Goal: Task Accomplishment & Management: Complete application form

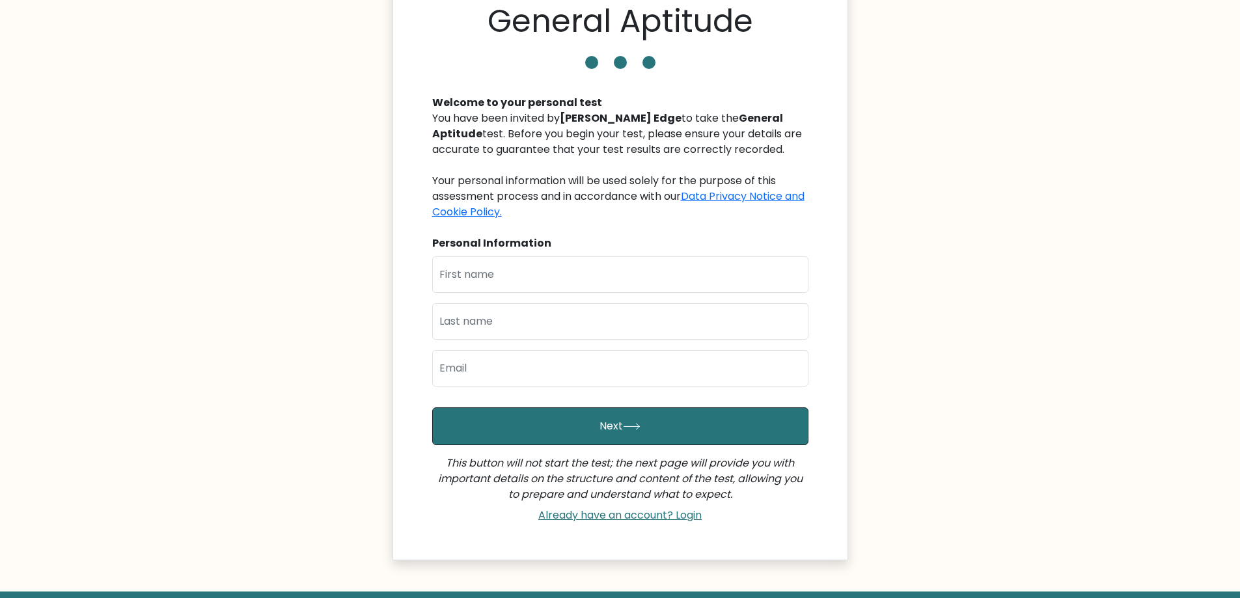
scroll to position [133, 0]
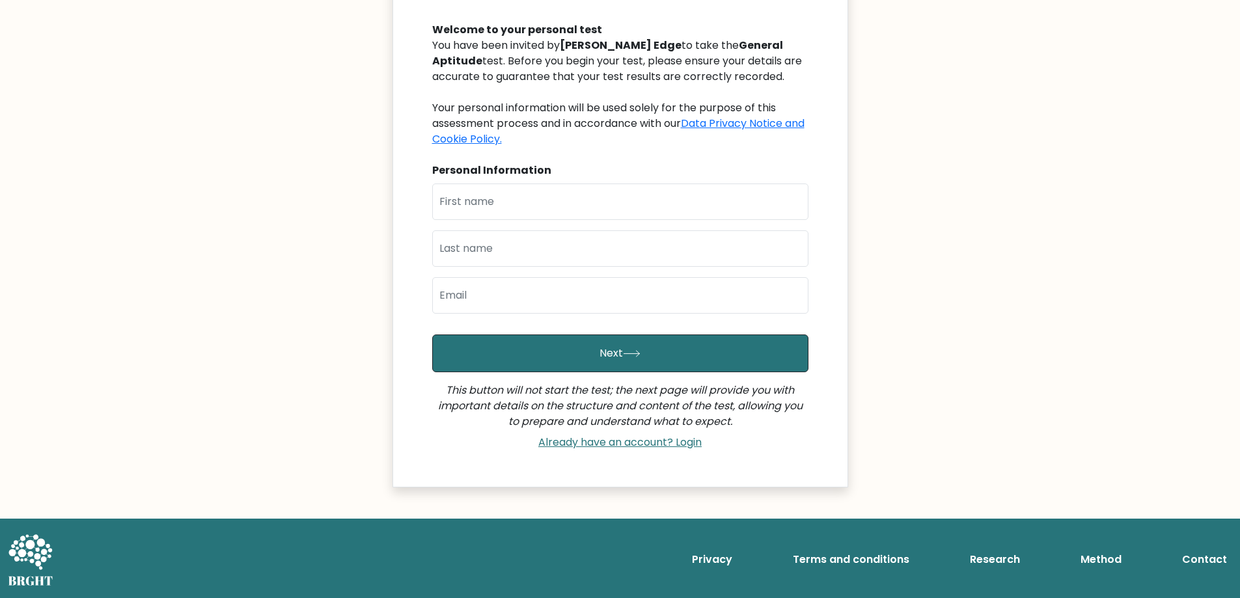
click at [535, 222] on div "First Name Last Name Email" at bounding box center [620, 254] width 376 height 141
click at [545, 210] on input "text" at bounding box center [620, 202] width 376 height 36
type input "Ankit"
click at [622, 251] on input "text" at bounding box center [620, 248] width 376 height 36
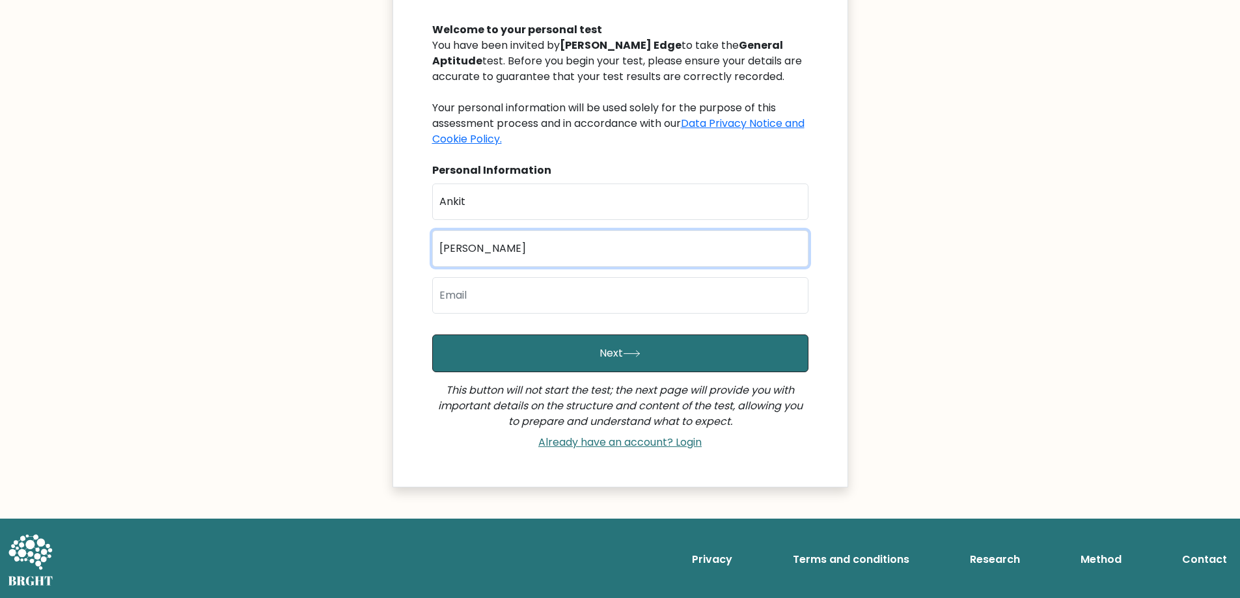
type input "Singh"
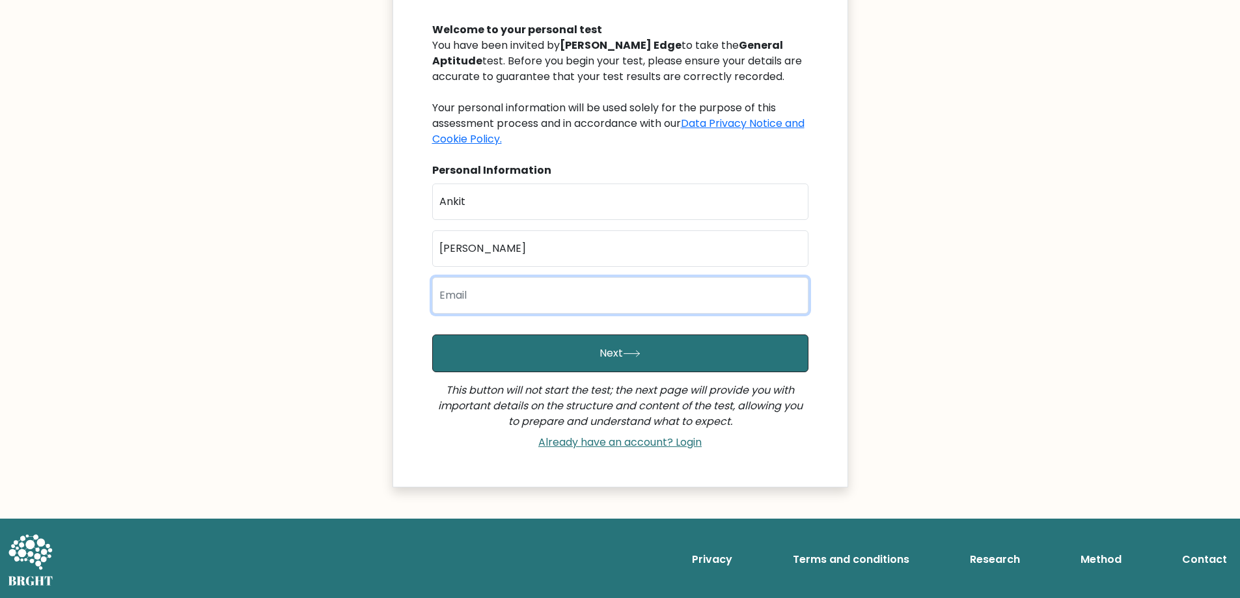
click at [512, 299] on input "email" at bounding box center [620, 295] width 376 height 36
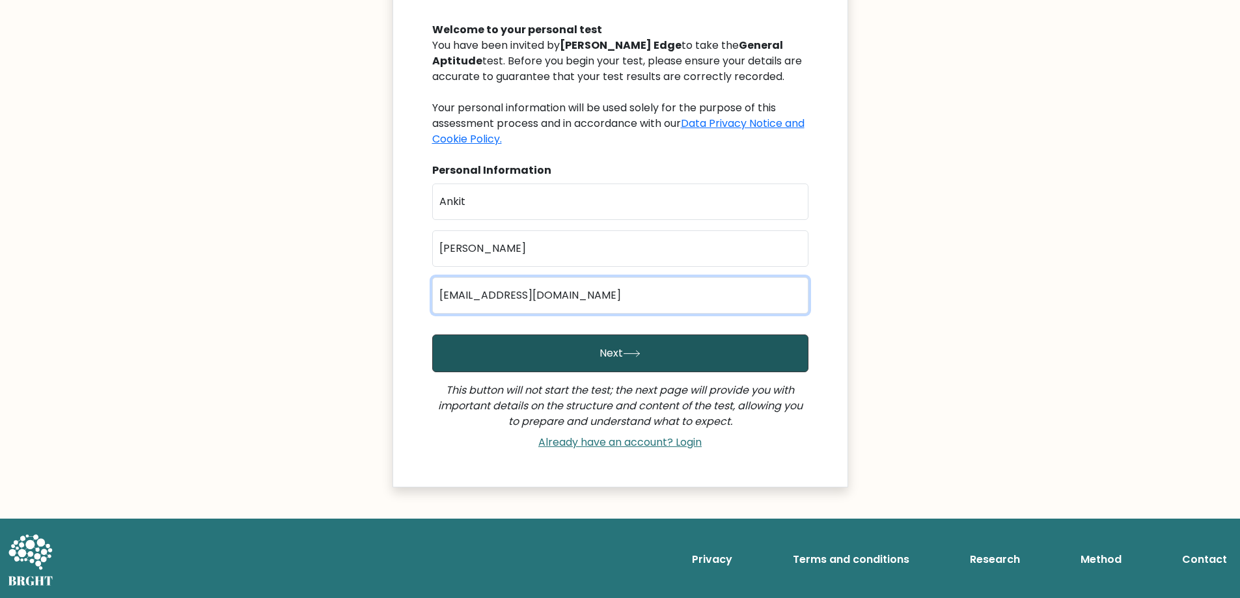
type input "Er.ankitsinghofficial@gmail.com"
click at [572, 362] on button "Next" at bounding box center [620, 354] width 376 height 38
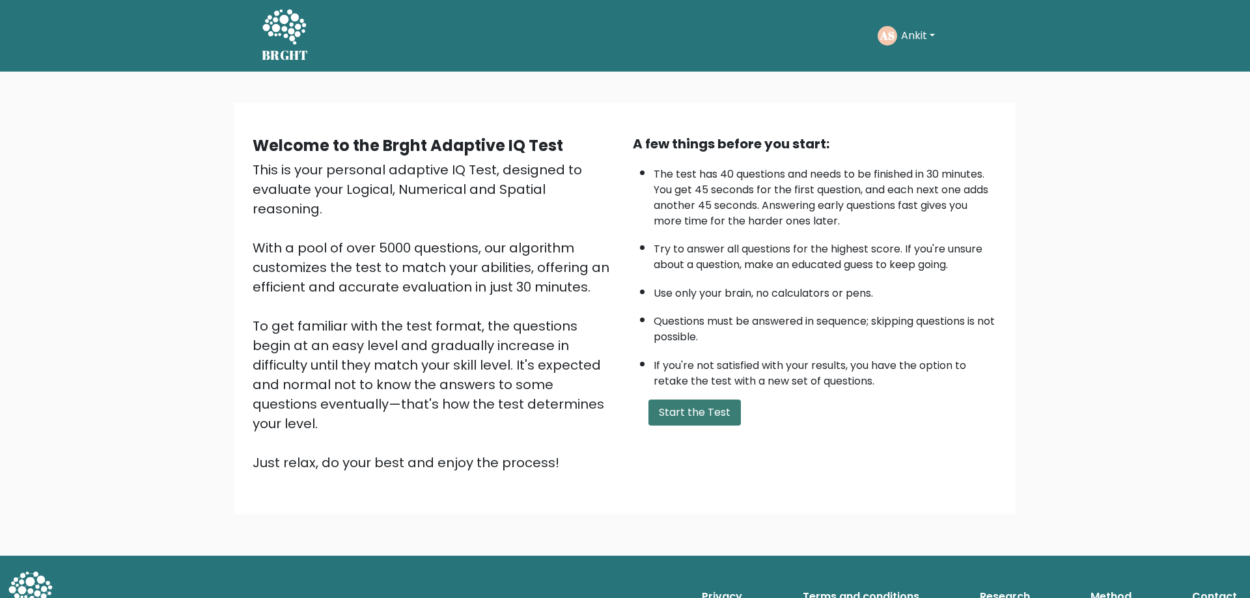
click at [668, 408] on button "Start the Test" at bounding box center [694, 413] width 92 height 26
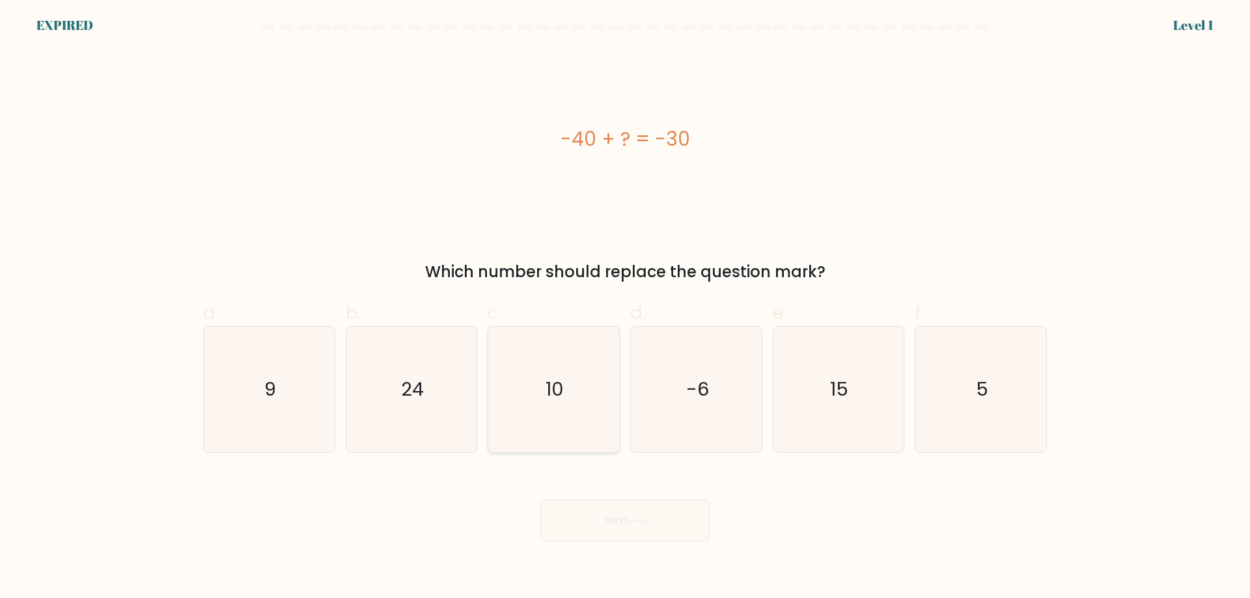
click at [566, 394] on icon "10" at bounding box center [554, 390] width 126 height 126
click at [625, 308] on input "c. 10" at bounding box center [625, 303] width 1 height 8
radio input "true"
click at [637, 524] on div "Next" at bounding box center [624, 505] width 859 height 73
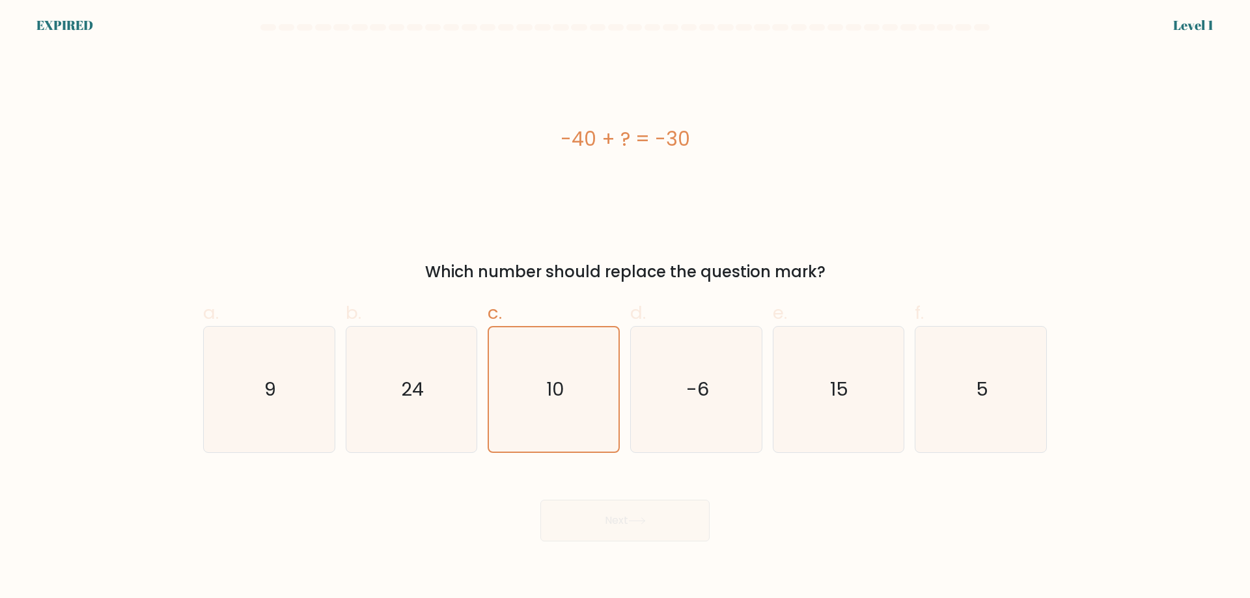
click at [627, 147] on div "-40 + ? = -30" at bounding box center [625, 138] width 844 height 29
click at [577, 359] on icon "10" at bounding box center [553, 389] width 124 height 124
click at [625, 308] on input "c. 10" at bounding box center [625, 303] width 1 height 8
click at [577, 359] on icon "10" at bounding box center [553, 389] width 124 height 124
click at [625, 308] on input "c. 10" at bounding box center [625, 303] width 1 height 8
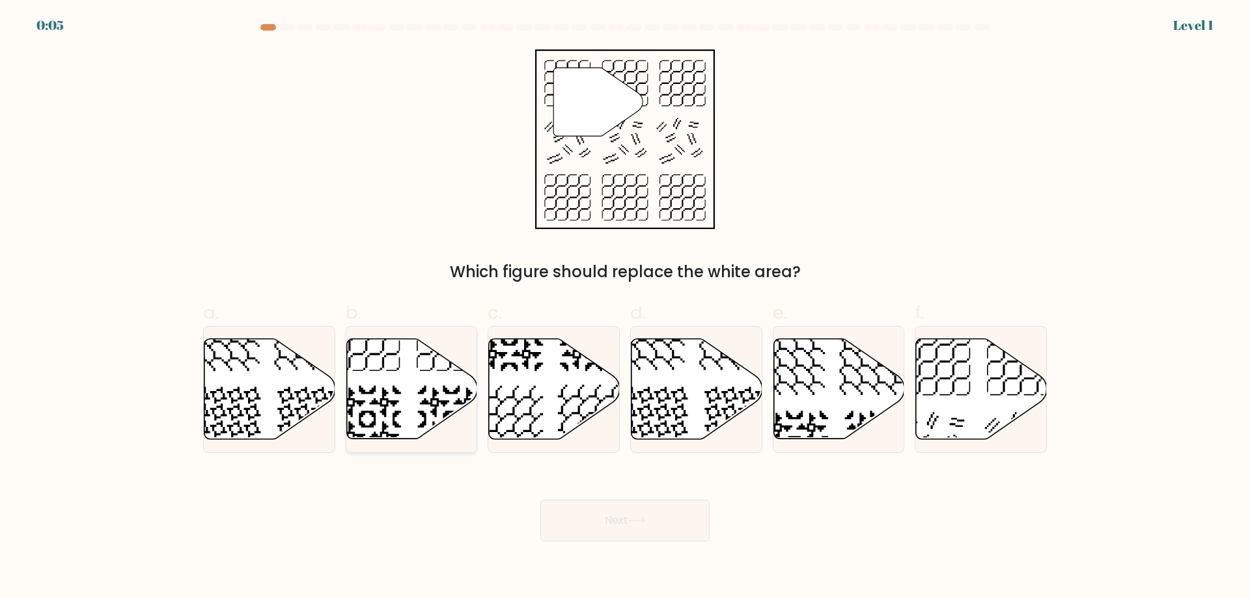
click at [417, 391] on icon at bounding box center [411, 389] width 131 height 100
click at [625, 308] on input "b." at bounding box center [625, 303] width 1 height 8
radio input "true"
click at [399, 402] on icon at bounding box center [412, 389] width 130 height 99
click at [625, 308] on input "b." at bounding box center [625, 303] width 1 height 8
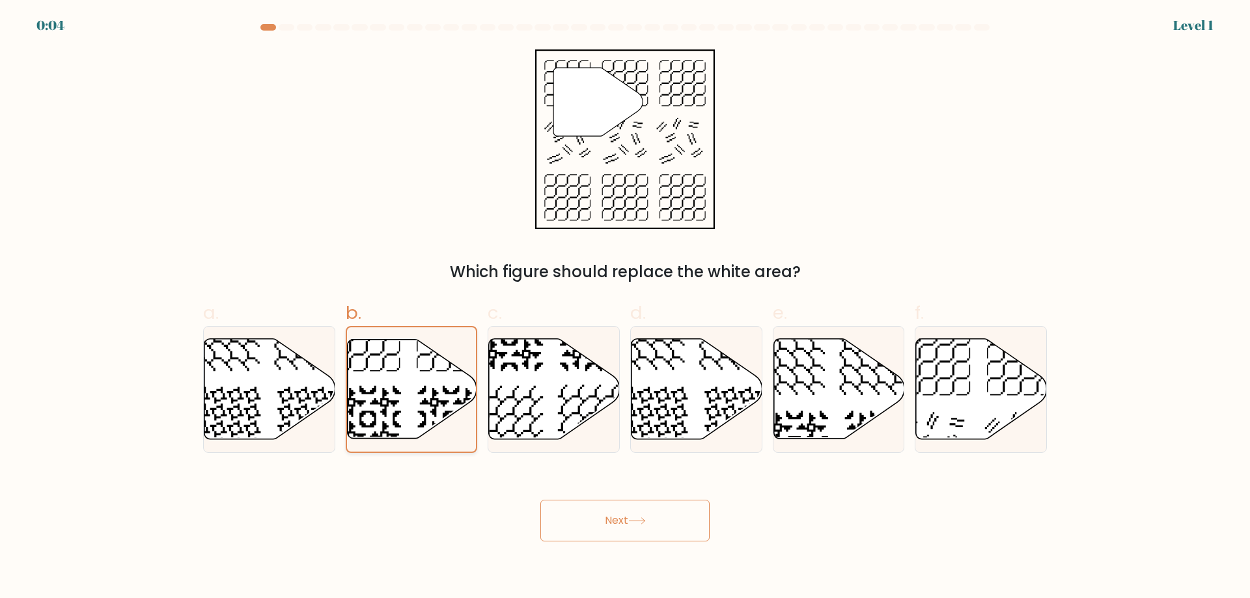
click at [399, 402] on icon at bounding box center [412, 389] width 130 height 99
click at [625, 308] on input "b." at bounding box center [625, 303] width 1 height 8
click at [420, 400] on icon at bounding box center [412, 389] width 130 height 99
click at [625, 308] on input "b." at bounding box center [625, 303] width 1 height 8
click at [420, 400] on icon at bounding box center [412, 389] width 130 height 99
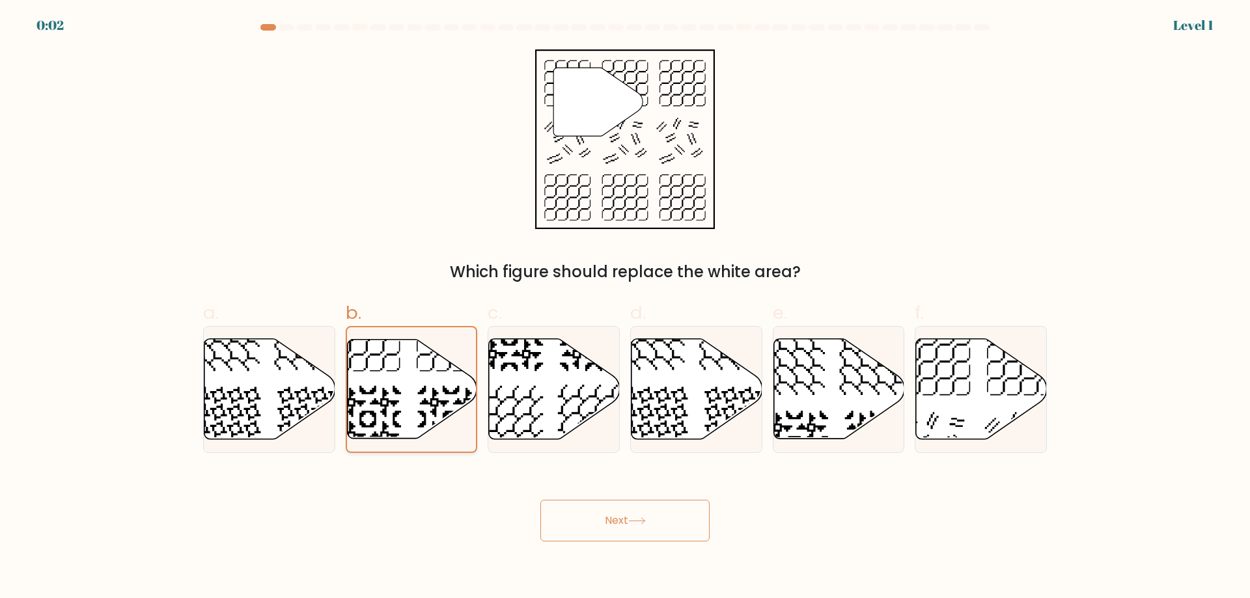
click at [625, 308] on input "b." at bounding box center [625, 303] width 1 height 8
click at [428, 400] on icon at bounding box center [412, 389] width 130 height 99
click at [625, 308] on input "b." at bounding box center [625, 303] width 1 height 8
click at [411, 402] on icon at bounding box center [412, 389] width 130 height 99
click at [625, 308] on input "b." at bounding box center [625, 303] width 1 height 8
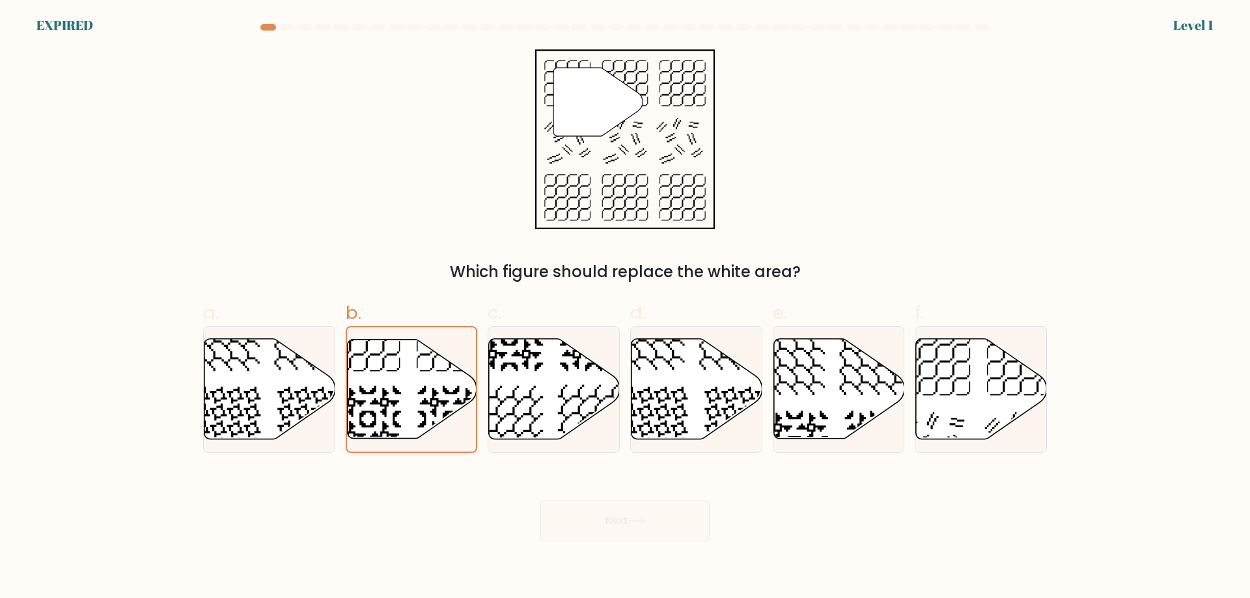
click at [427, 391] on icon at bounding box center [412, 389] width 130 height 99
click at [625, 308] on input "b." at bounding box center [625, 303] width 1 height 8
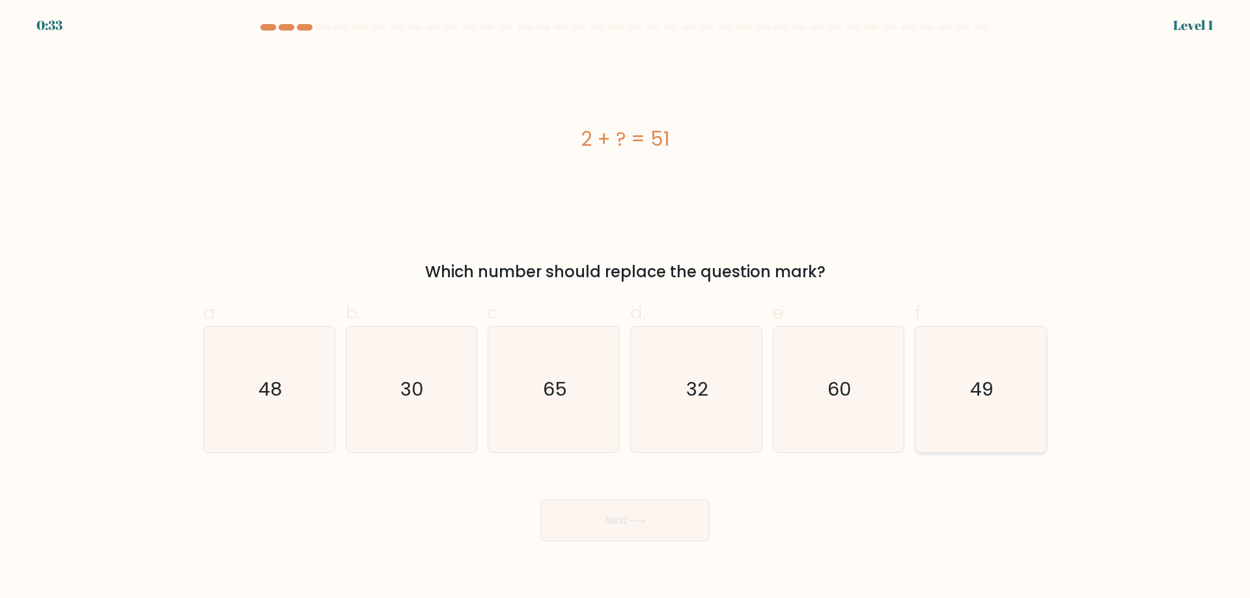
click at [977, 398] on text "49" at bounding box center [982, 389] width 23 height 26
click at [626, 308] on input "f. 49" at bounding box center [625, 303] width 1 height 8
radio input "true"
click at [682, 513] on button "Next" at bounding box center [624, 521] width 169 height 42
click at [646, 520] on icon at bounding box center [637, 520] width 18 height 7
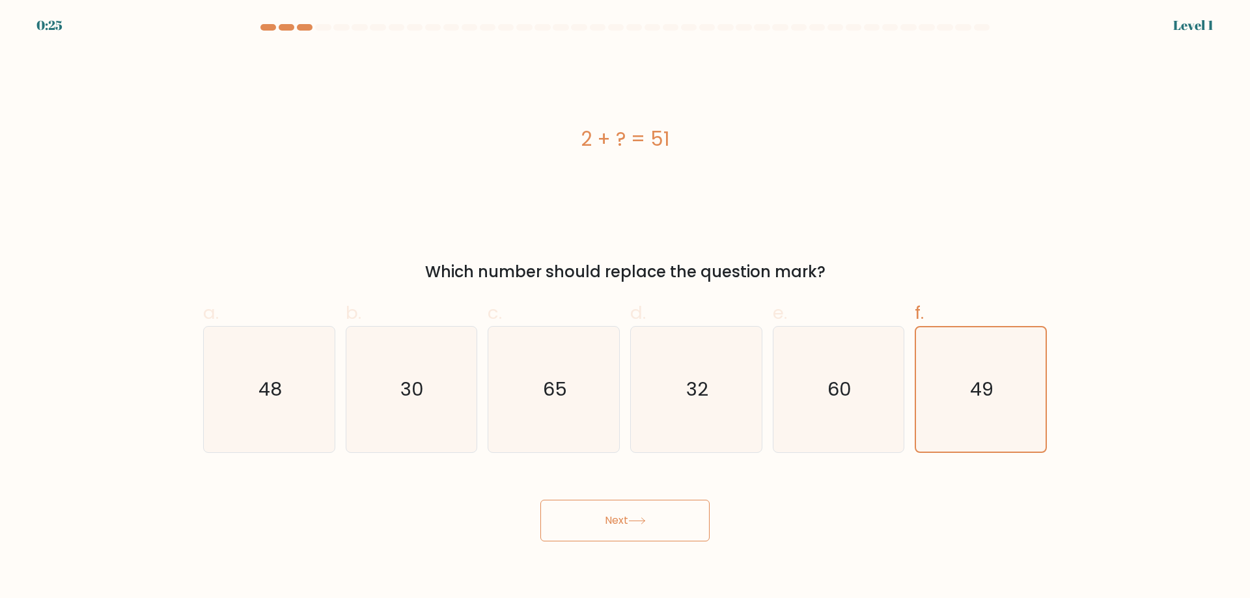
click at [638, 510] on button "Next" at bounding box center [624, 521] width 169 height 42
click at [976, 375] on icon "49" at bounding box center [980, 389] width 124 height 124
click at [626, 308] on input "f. 49" at bounding box center [625, 303] width 1 height 8
click at [976, 375] on icon "49" at bounding box center [980, 389] width 124 height 124
click at [626, 308] on input "f. 49" at bounding box center [625, 303] width 1 height 8
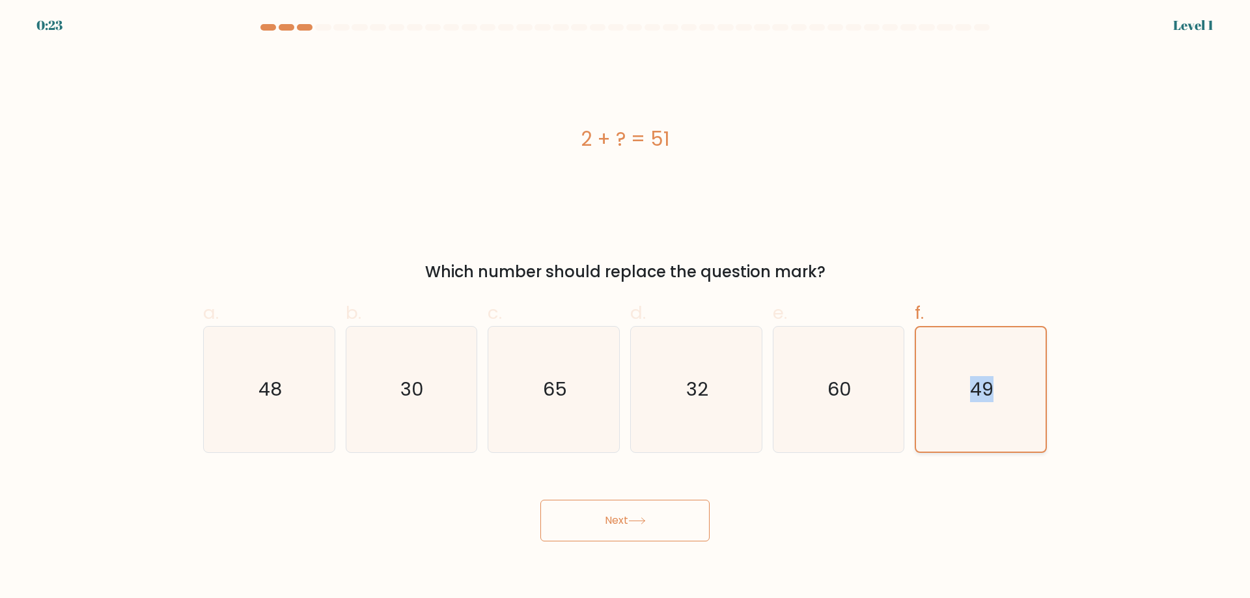
click at [984, 392] on text "49" at bounding box center [982, 389] width 23 height 26
click at [626, 308] on input "f. 49" at bounding box center [625, 303] width 1 height 8
click at [603, 532] on button "Next" at bounding box center [624, 521] width 169 height 42
click at [988, 352] on icon "49" at bounding box center [980, 389] width 124 height 124
click at [626, 308] on input "f. 49" at bounding box center [625, 303] width 1 height 8
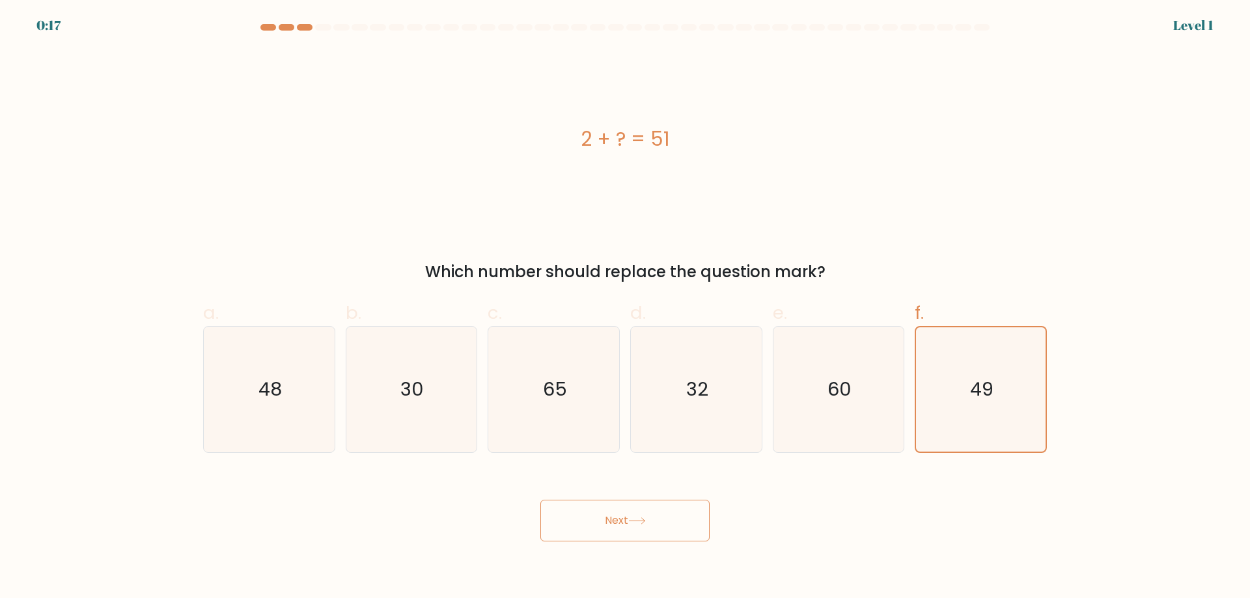
click at [659, 515] on button "Next" at bounding box center [624, 521] width 169 height 42
click at [995, 398] on icon "49" at bounding box center [980, 389] width 124 height 124
click at [626, 308] on input "f. 49" at bounding box center [625, 303] width 1 height 8
click at [650, 515] on button "Next" at bounding box center [624, 521] width 169 height 42
click at [946, 400] on icon "49" at bounding box center [980, 389] width 124 height 124
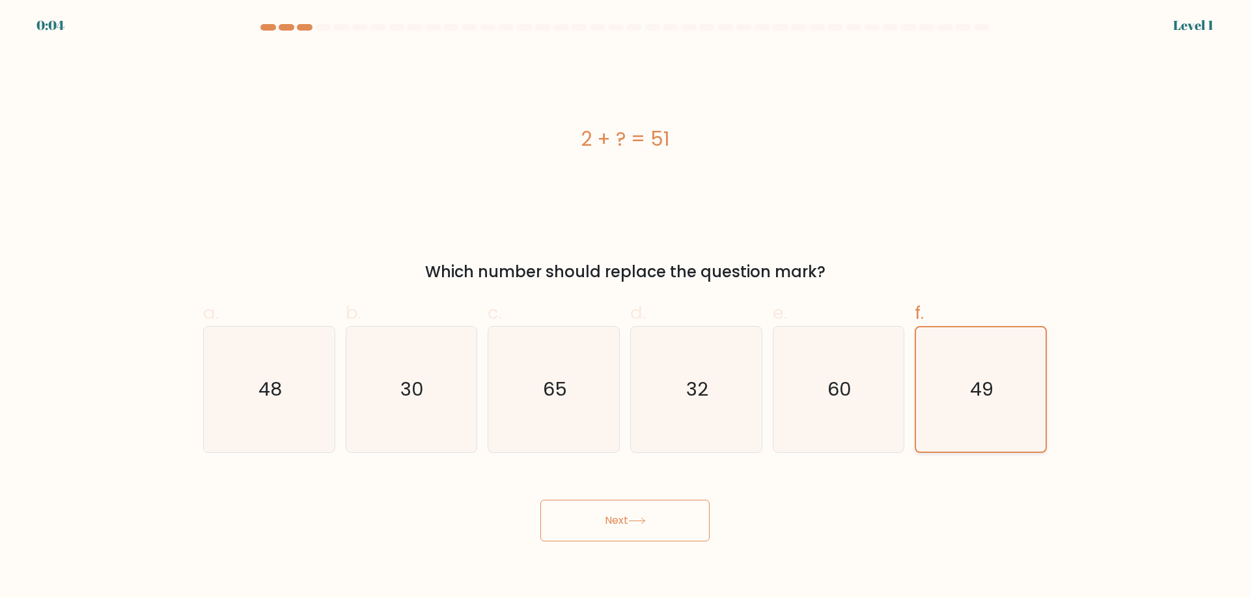
click at [626, 308] on input "f. 49" at bounding box center [625, 303] width 1 height 8
click at [596, 527] on button "Next" at bounding box center [624, 521] width 169 height 42
click at [841, 394] on text "60" at bounding box center [839, 389] width 24 height 26
click at [626, 308] on input "e. 60" at bounding box center [625, 303] width 1 height 8
radio input "true"
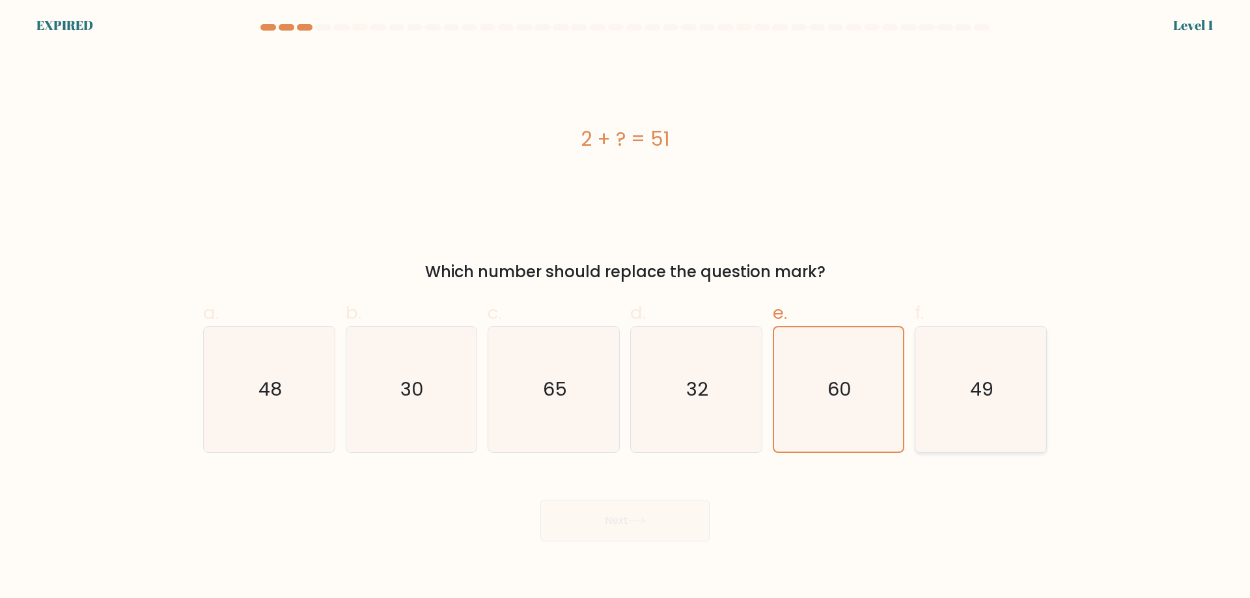
click at [978, 391] on text "49" at bounding box center [982, 389] width 23 height 26
click at [626, 308] on input "f. 49" at bounding box center [625, 303] width 1 height 8
radio input "true"
click at [652, 495] on div "Next" at bounding box center [624, 505] width 859 height 73
click at [638, 523] on div "Next" at bounding box center [624, 505] width 859 height 73
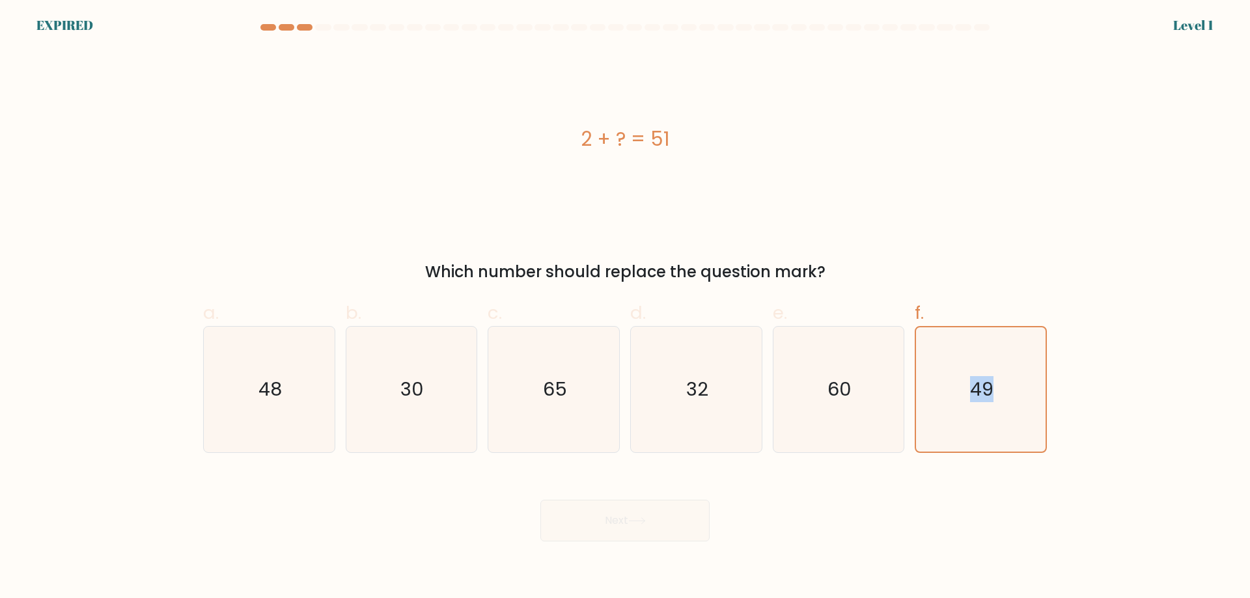
click at [638, 523] on div "Next" at bounding box center [624, 505] width 859 height 73
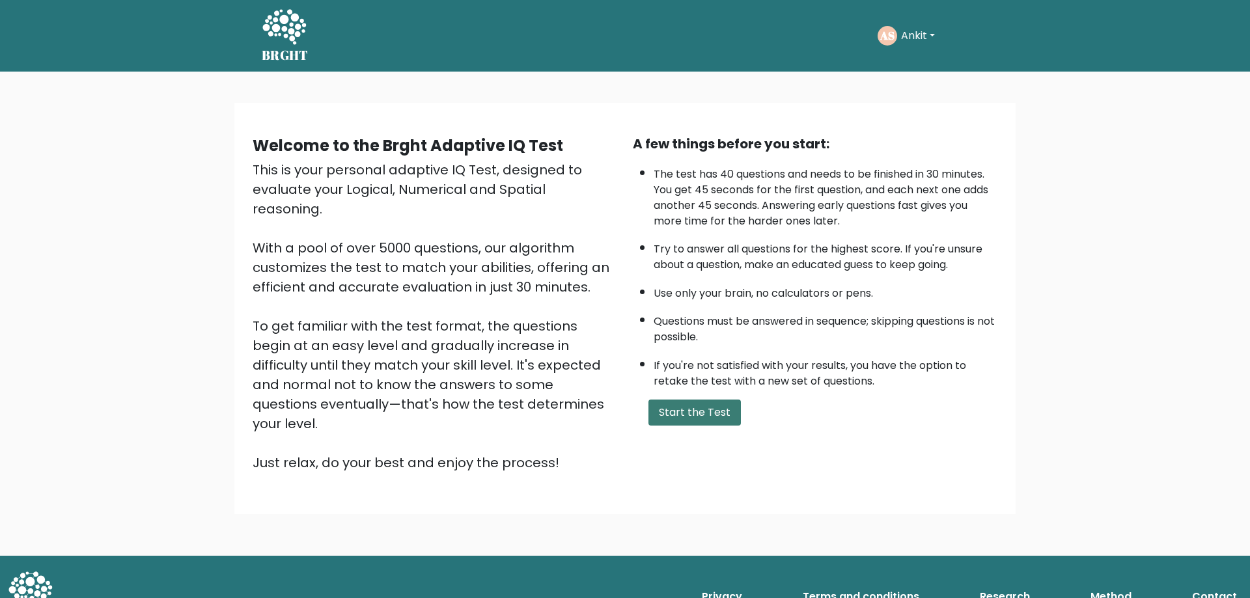
click at [712, 416] on button "Start the Test" at bounding box center [694, 413] width 92 height 26
click at [933, 38] on button "Ankit" at bounding box center [918, 35] width 42 height 17
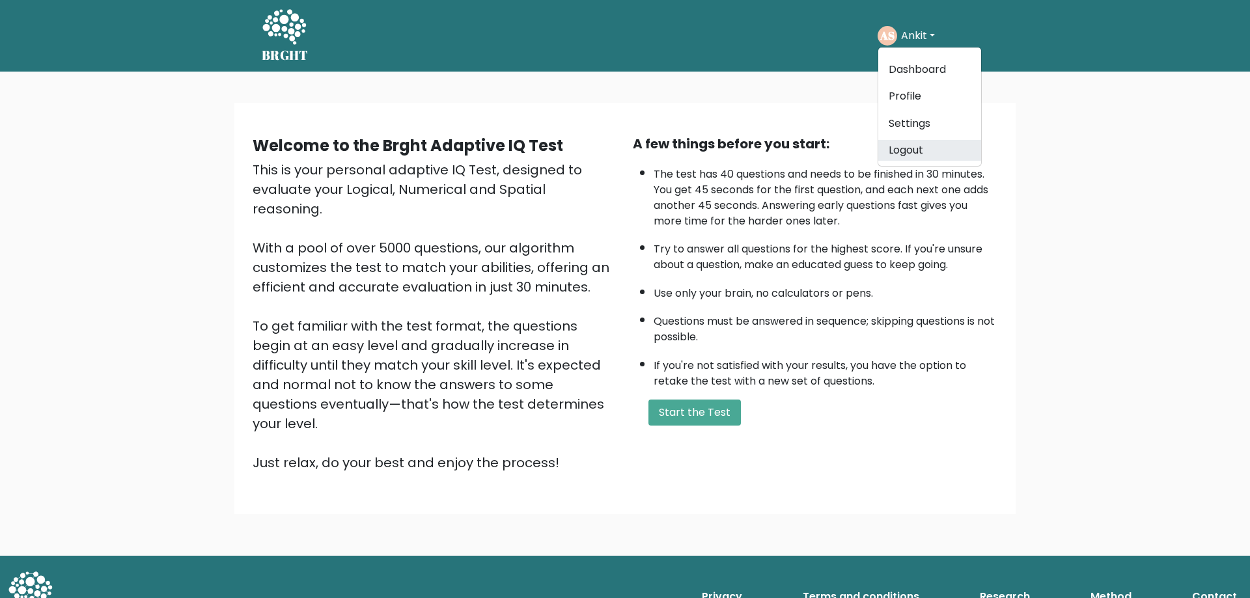
click at [904, 143] on link "Logout" at bounding box center [929, 150] width 103 height 21
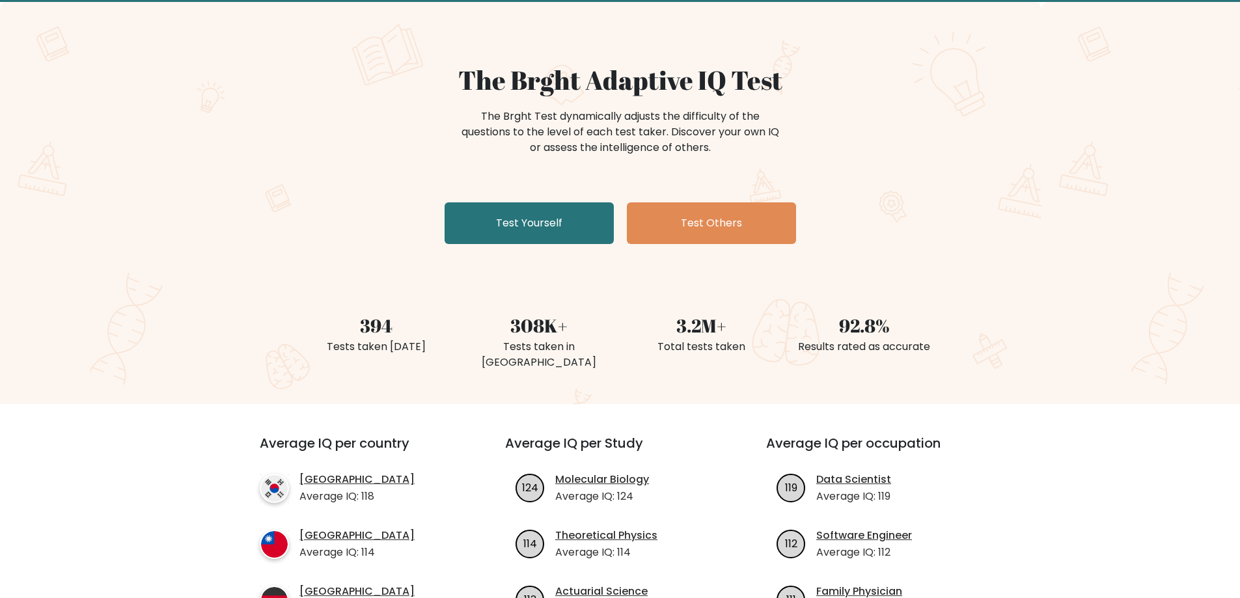
scroll to position [130, 0]
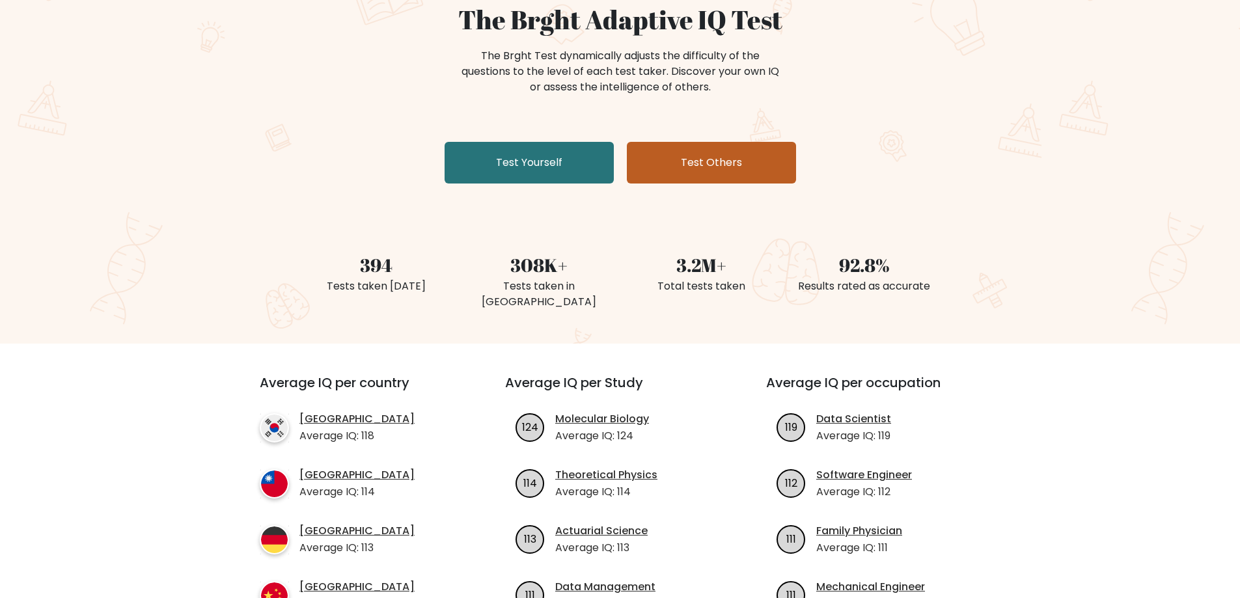
click at [687, 167] on link "Test Others" at bounding box center [711, 163] width 169 height 42
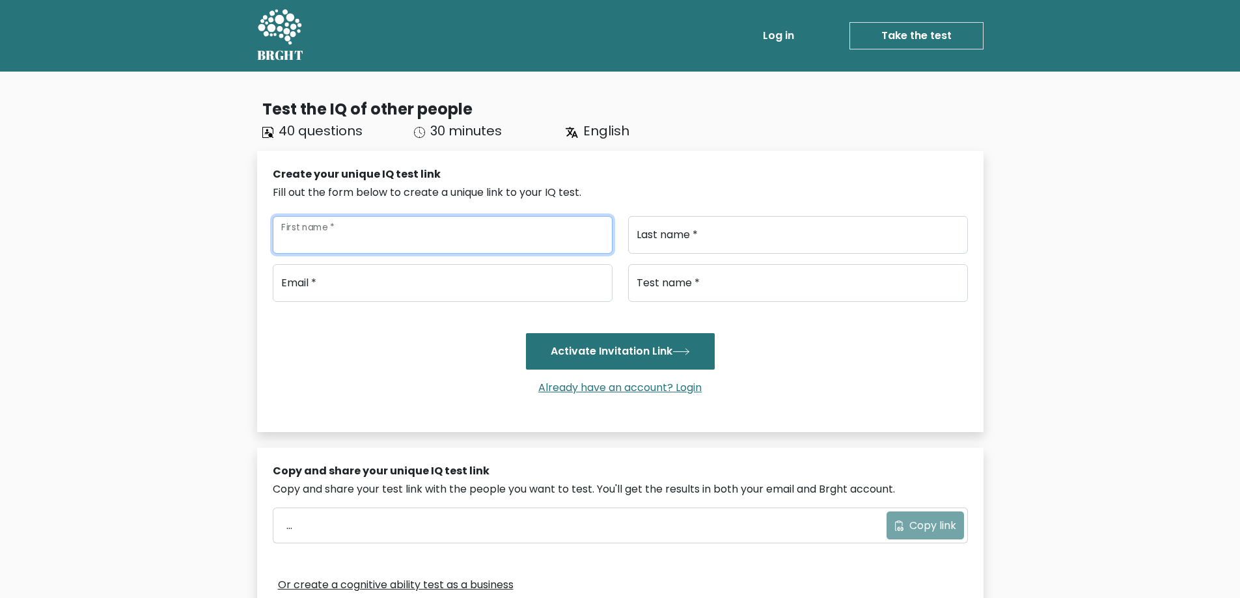
click at [444, 223] on input "First name *" at bounding box center [443, 235] width 340 height 38
type input "Ankit"
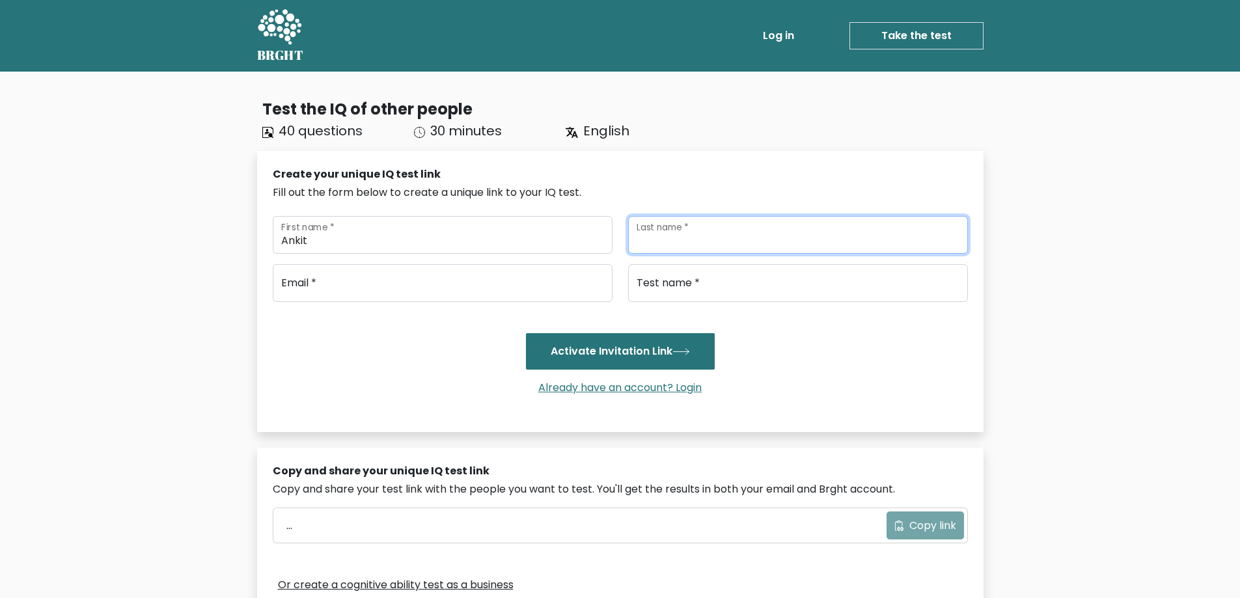
click at [659, 224] on input "Last name *" at bounding box center [798, 235] width 340 height 38
type input "[PERSON_NAME]"
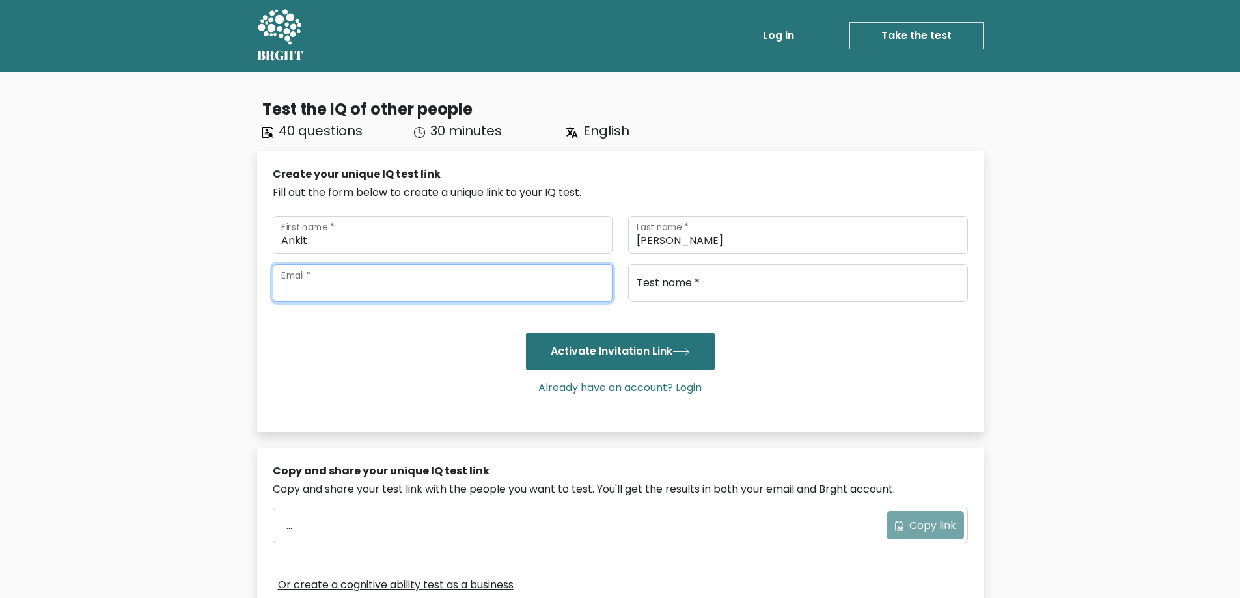
click at [322, 285] on input "email" at bounding box center [443, 283] width 340 height 38
type input "e"
type input "[EMAIL_ADDRESS][DOMAIN_NAME]"
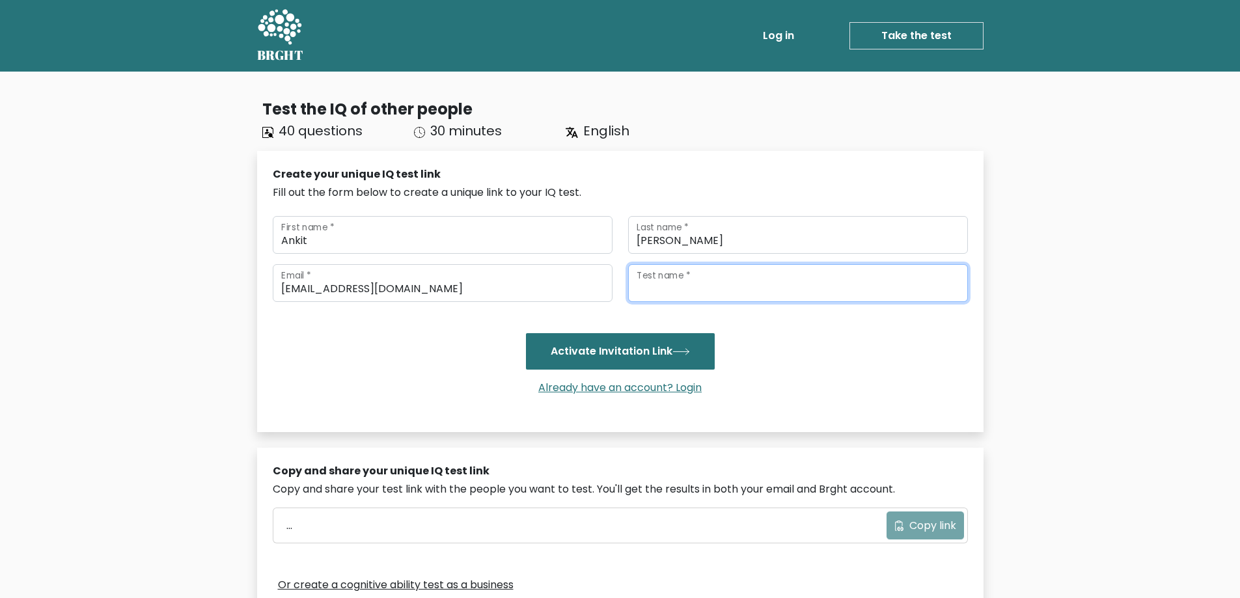
click at [819, 286] on input "Test name *" at bounding box center [798, 283] width 340 height 38
type input "iq"
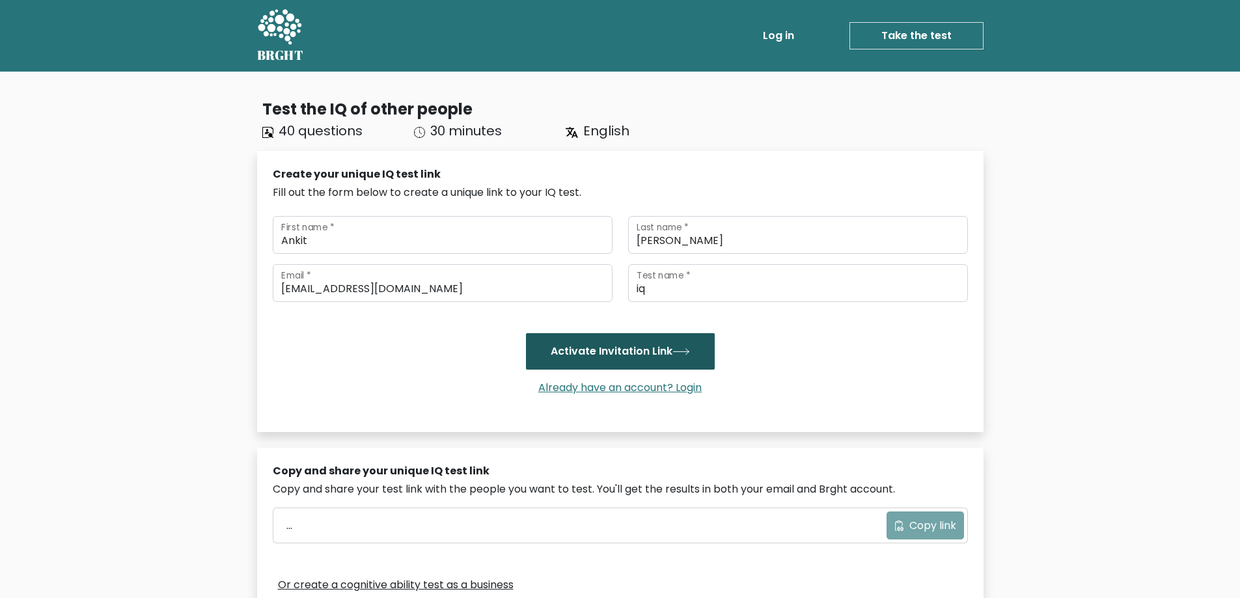
click at [680, 350] on icon "submit" at bounding box center [681, 351] width 18 height 7
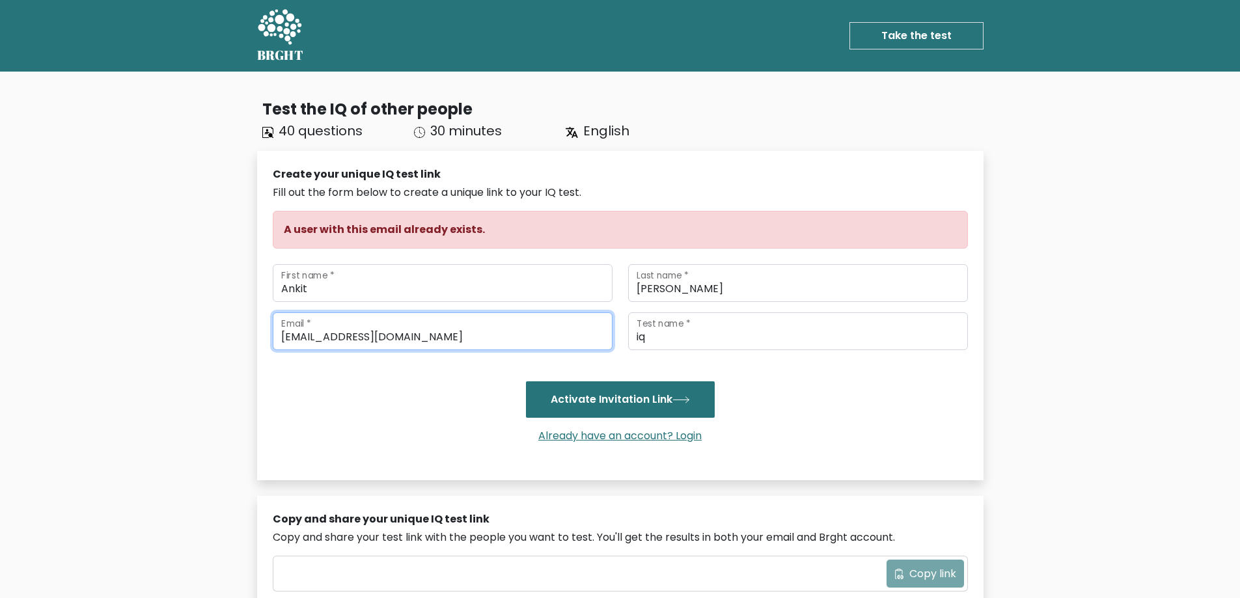
click at [294, 336] on input "[EMAIL_ADDRESS][DOMAIN_NAME]" at bounding box center [443, 331] width 340 height 38
type input "[EMAIL_ADDRESS][DOMAIN_NAME]"
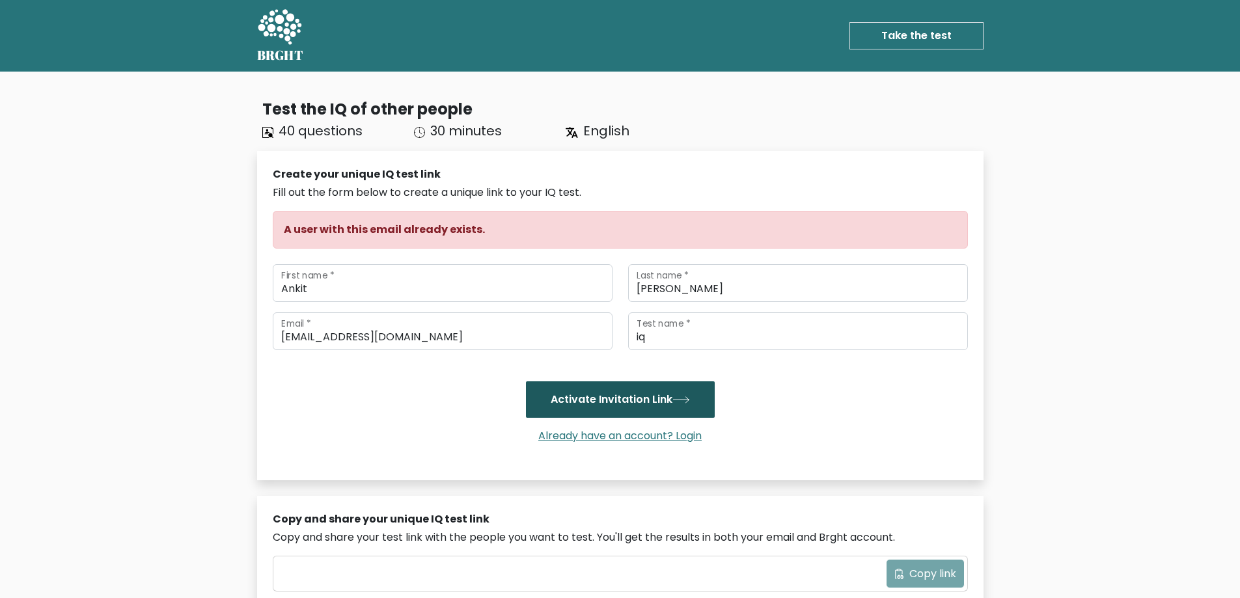
click at [677, 395] on button "Activate Invitation Link" at bounding box center [620, 399] width 189 height 36
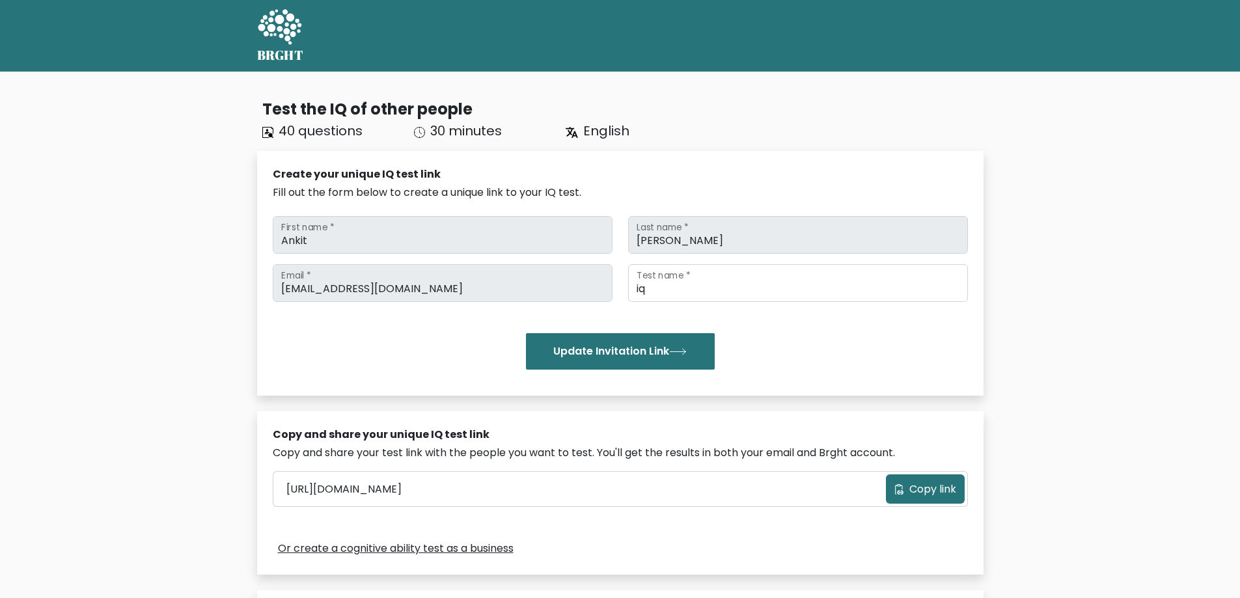
click at [940, 487] on span "Copy link" at bounding box center [932, 490] width 47 height 16
click at [922, 489] on span "Copy link" at bounding box center [932, 490] width 47 height 16
click at [897, 36] on button "Ankit" at bounding box center [913, 35] width 42 height 17
click at [890, 118] on link "Logout" at bounding box center [925, 125] width 103 height 21
click at [1156, 136] on div "Test the IQ of other people 40 questions 30 minutes English Create your unique …" at bounding box center [620, 454] width 1240 height 764
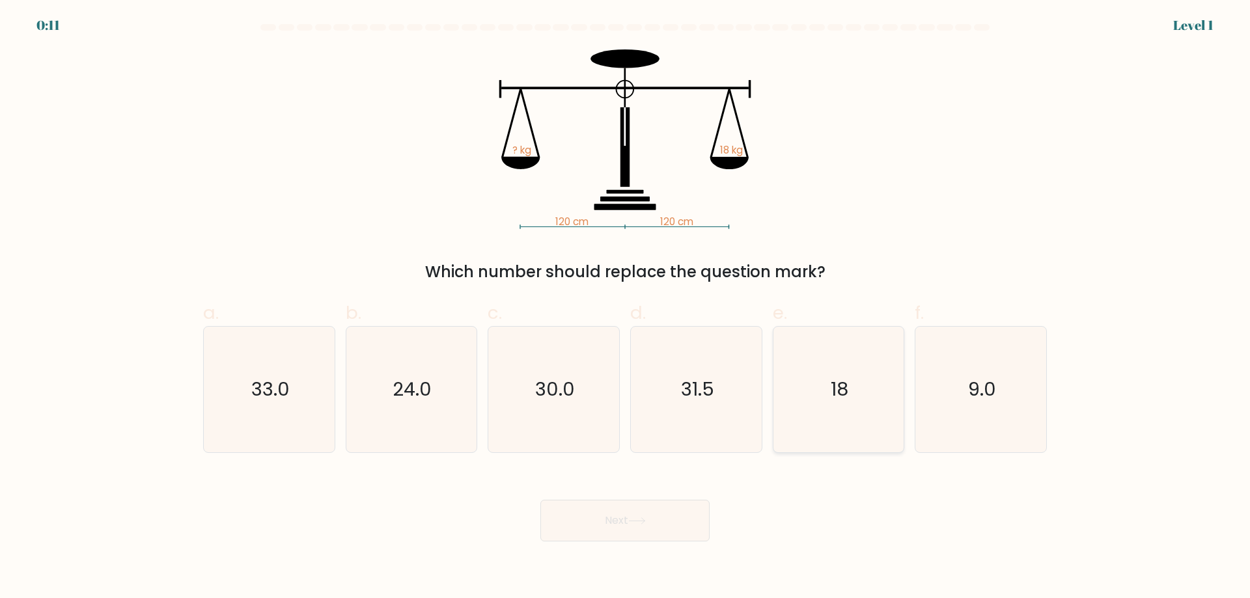
click at [813, 379] on icon "18" at bounding box center [838, 390] width 126 height 126
click at [626, 308] on input "e. 18" at bounding box center [625, 303] width 1 height 8
radio input "true"
click at [634, 525] on button "Next" at bounding box center [624, 521] width 169 height 42
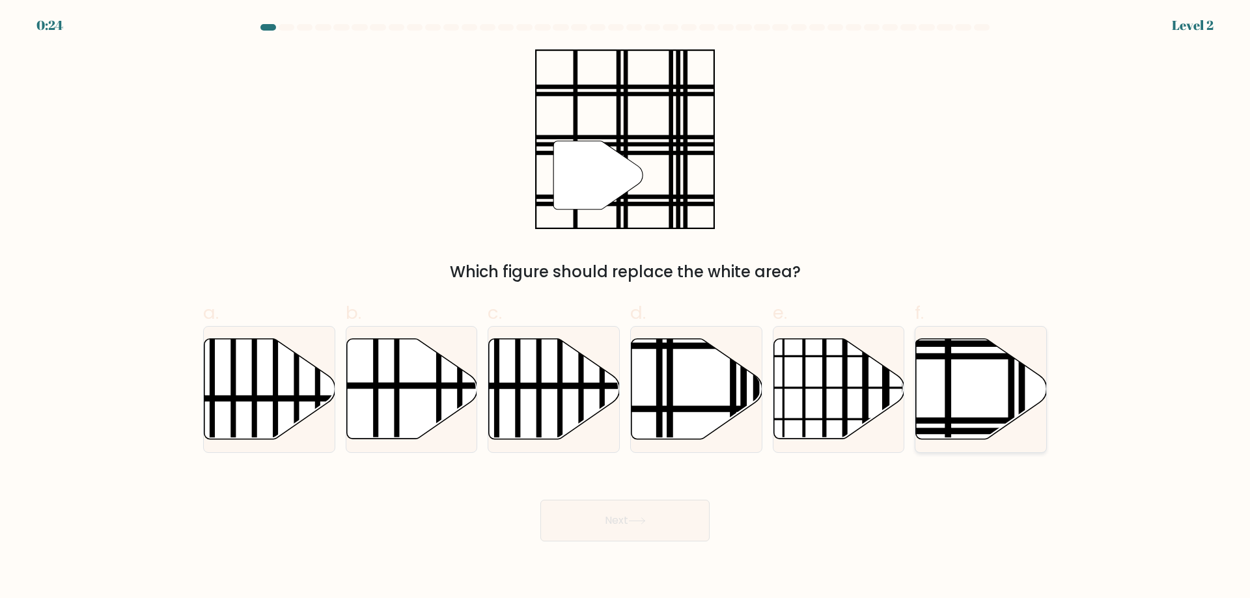
click at [977, 375] on icon at bounding box center [981, 389] width 131 height 100
click at [626, 308] on input "f." at bounding box center [625, 303] width 1 height 8
radio input "true"
click at [660, 524] on button "Next" at bounding box center [624, 521] width 169 height 42
click at [620, 523] on button "Next" at bounding box center [624, 521] width 169 height 42
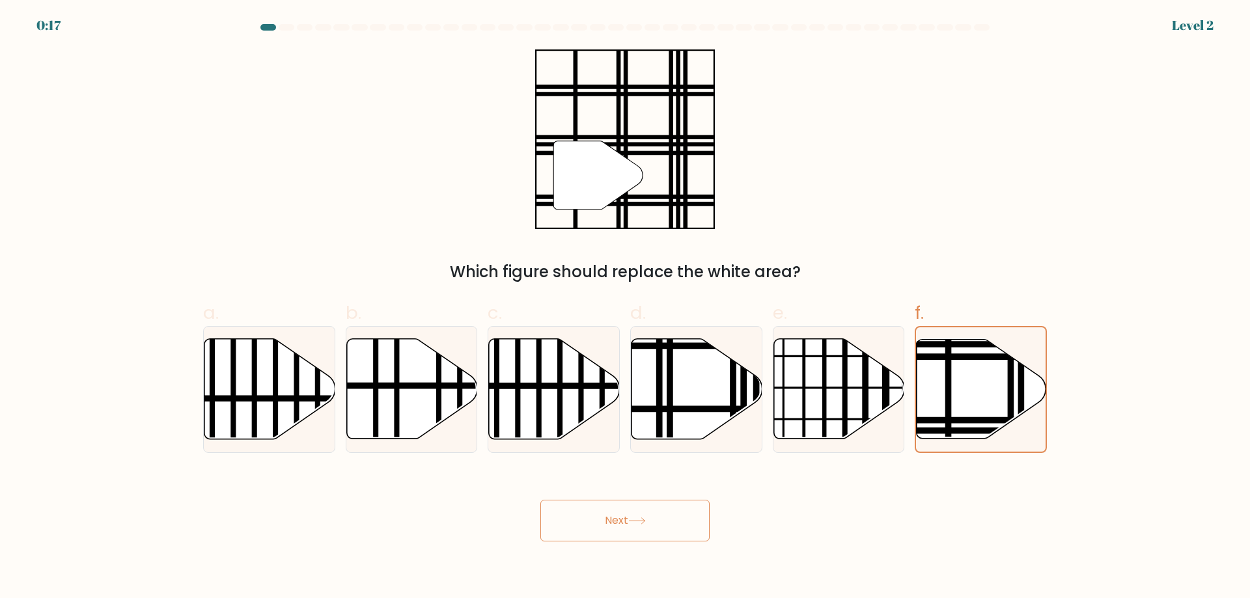
click at [54, 25] on form at bounding box center [625, 282] width 1250 height 517
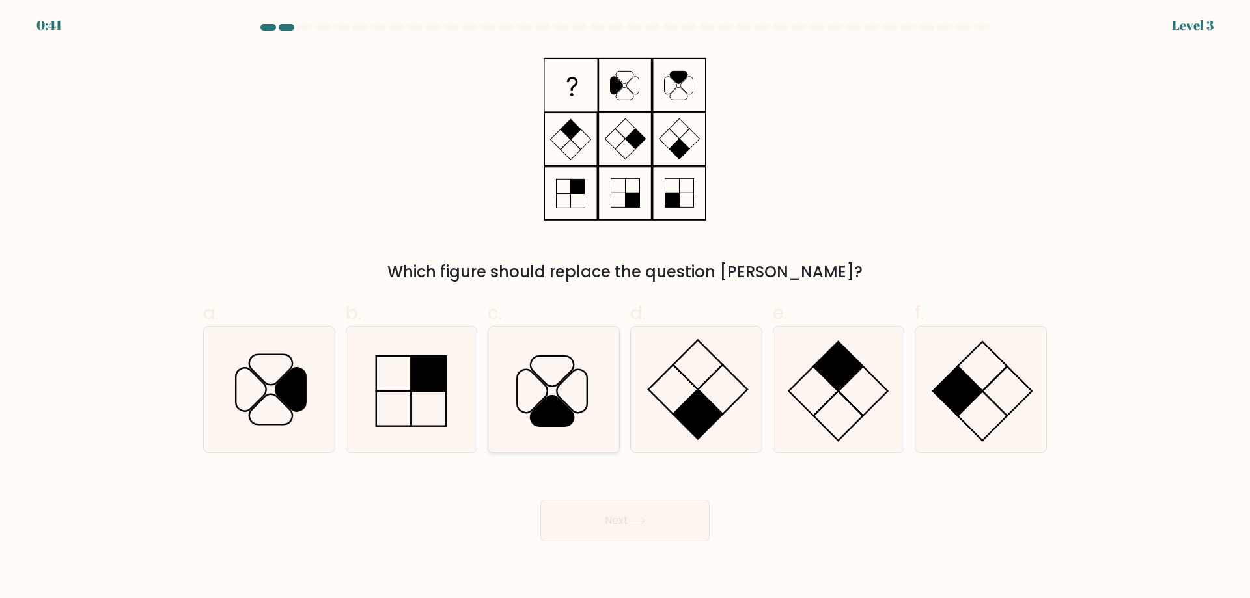
click at [555, 401] on icon at bounding box center [551, 411] width 43 height 30
click at [625, 308] on input "c." at bounding box center [625, 303] width 1 height 8
radio input "true"
click at [614, 529] on button "Next" at bounding box center [624, 521] width 169 height 42
click at [529, 365] on icon at bounding box center [553, 389] width 124 height 124
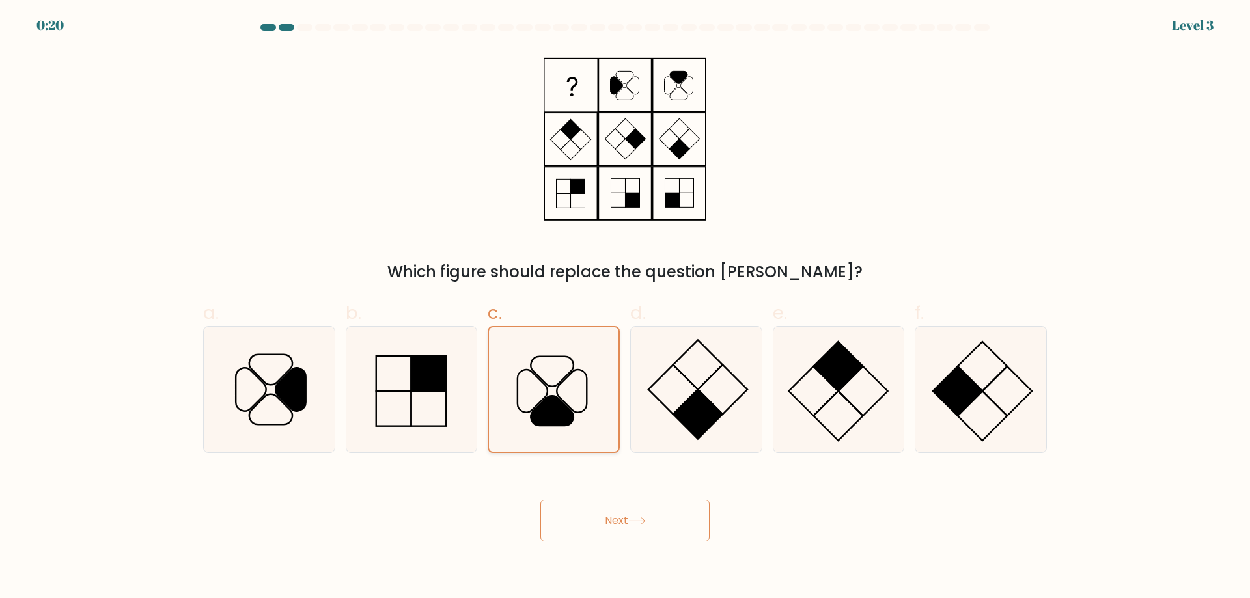
click at [625, 308] on input "c." at bounding box center [625, 303] width 1 height 8
click at [618, 521] on button "Next" at bounding box center [624, 521] width 169 height 42
click at [638, 518] on icon at bounding box center [637, 520] width 18 height 7
click at [588, 91] on rect at bounding box center [571, 85] width 52 height 52
click at [632, 527] on button "Next" at bounding box center [624, 521] width 169 height 42
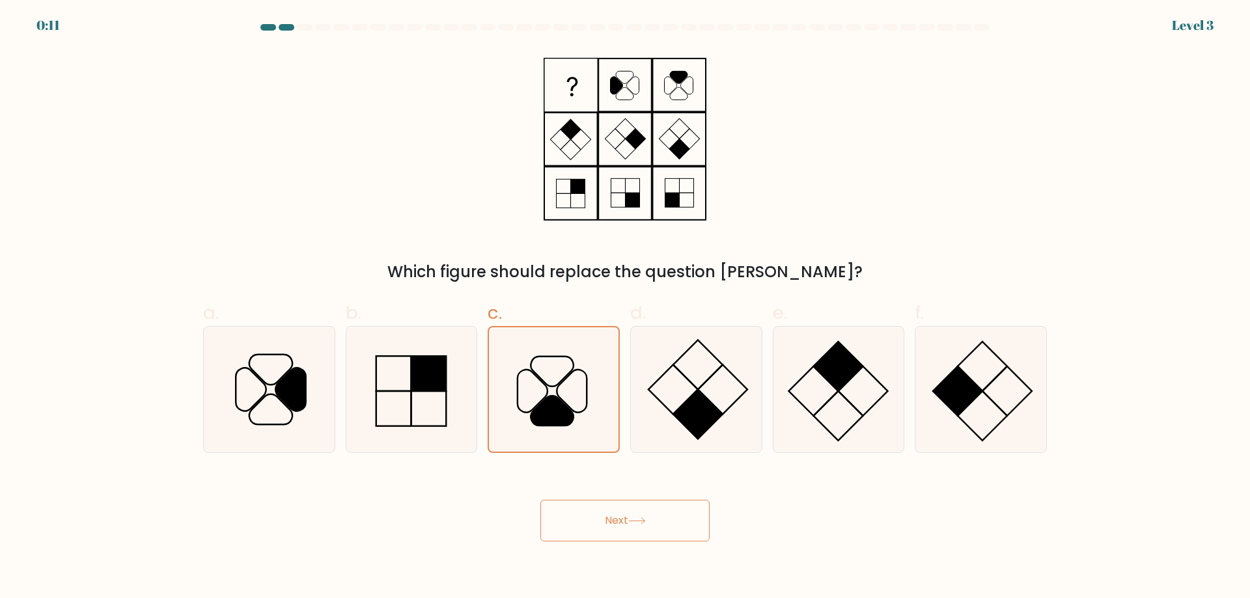
click at [632, 527] on button "Next" at bounding box center [624, 521] width 169 height 42
click at [562, 68] on rect at bounding box center [571, 85] width 52 height 52
click at [614, 529] on button "Next" at bounding box center [624, 521] width 169 height 42
click at [378, 135] on div "Which figure should replace the question [PERSON_NAME]?" at bounding box center [624, 166] width 859 height 234
click at [639, 534] on div "Next" at bounding box center [624, 505] width 859 height 73
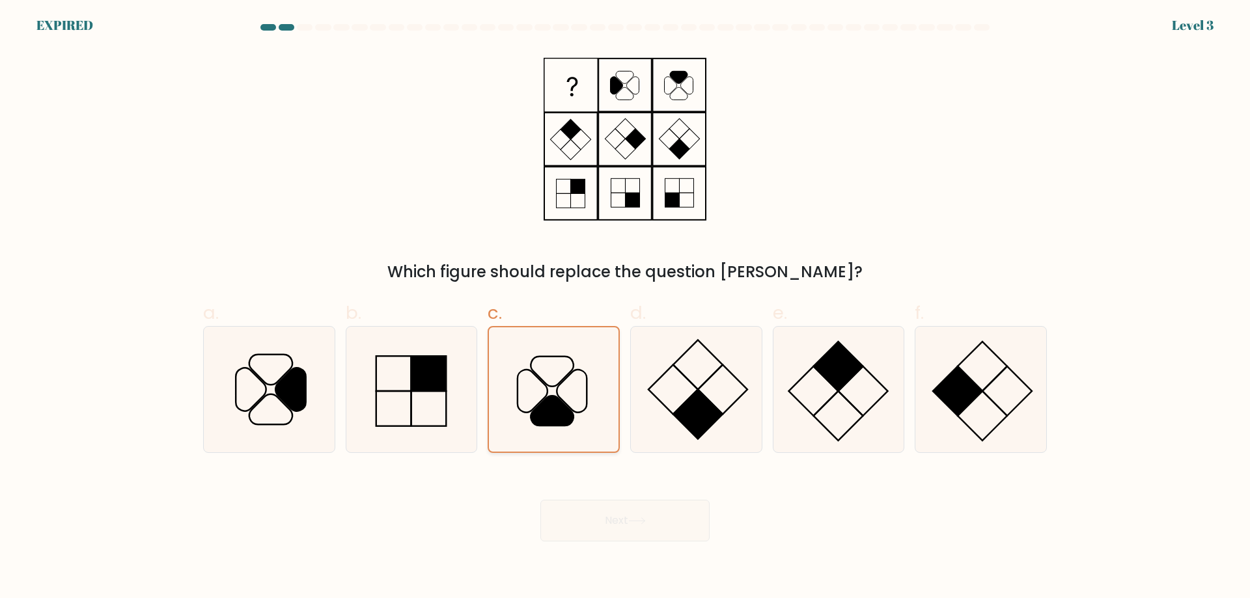
click at [575, 406] on icon at bounding box center [553, 389] width 124 height 124
click at [625, 308] on input "c." at bounding box center [625, 303] width 1 height 8
click at [589, 516] on div "Next" at bounding box center [624, 505] width 859 height 73
click at [613, 137] on icon at bounding box center [625, 139] width 163 height 180
